Goal: Learn about a topic: Learn about a topic

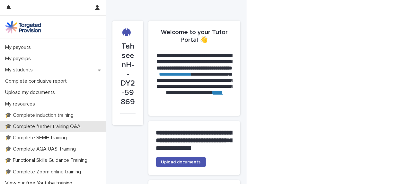
scroll to position [98, 0]
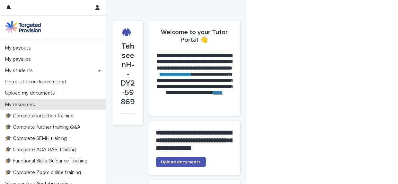
click at [84, 109] on div "My resources" at bounding box center [53, 104] width 106 height 11
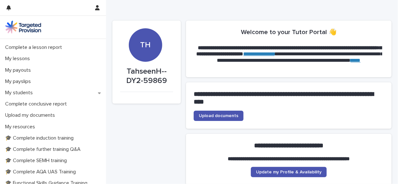
scroll to position [79, 0]
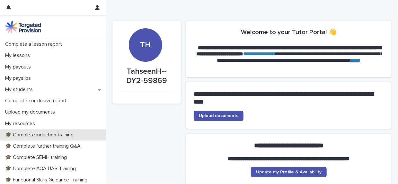
click at [68, 134] on p "🎓 Complete induction training" at bounding box center [41, 135] width 76 height 6
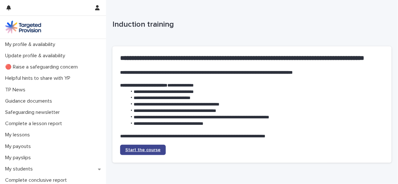
click at [143, 152] on span "Start the course" at bounding box center [142, 150] width 35 height 5
